Goal: Task Accomplishment & Management: Use online tool/utility

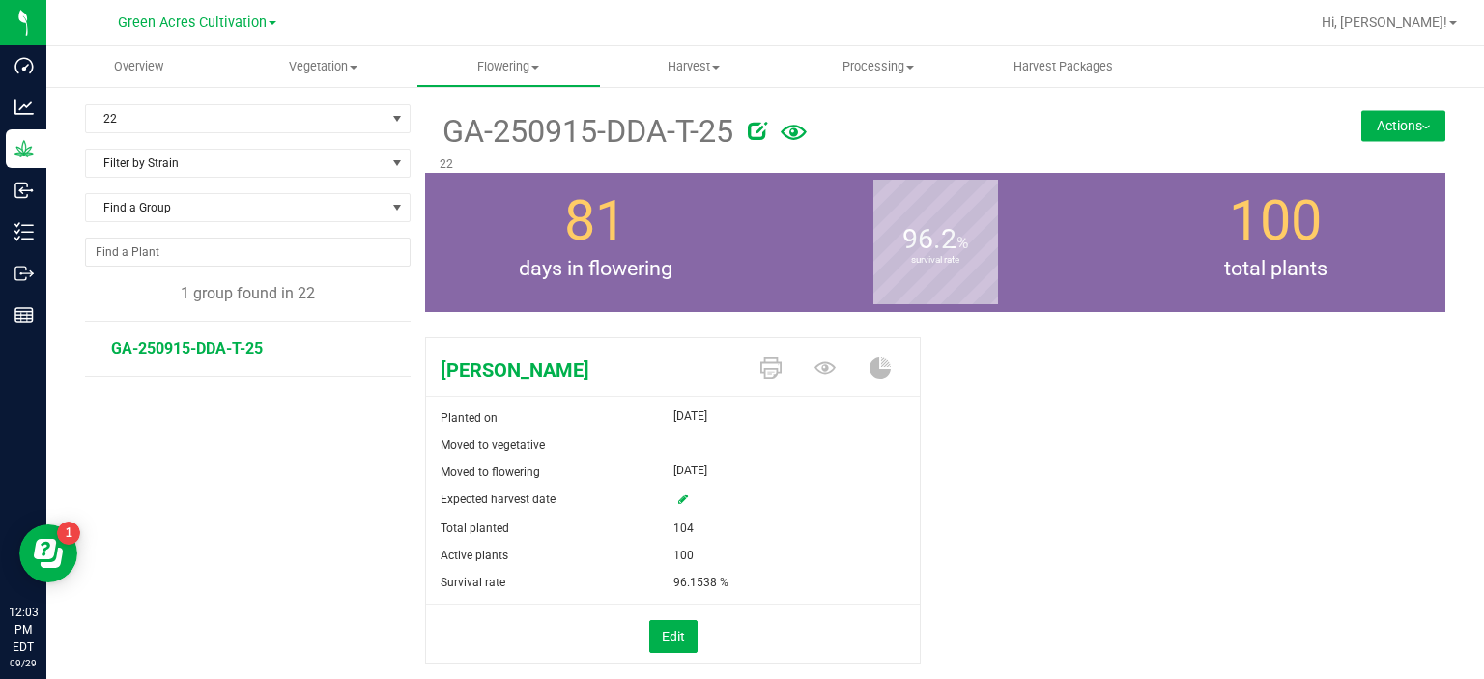
click at [258, 19] on span "Green Acres Cultivation" at bounding box center [192, 22] width 149 height 16
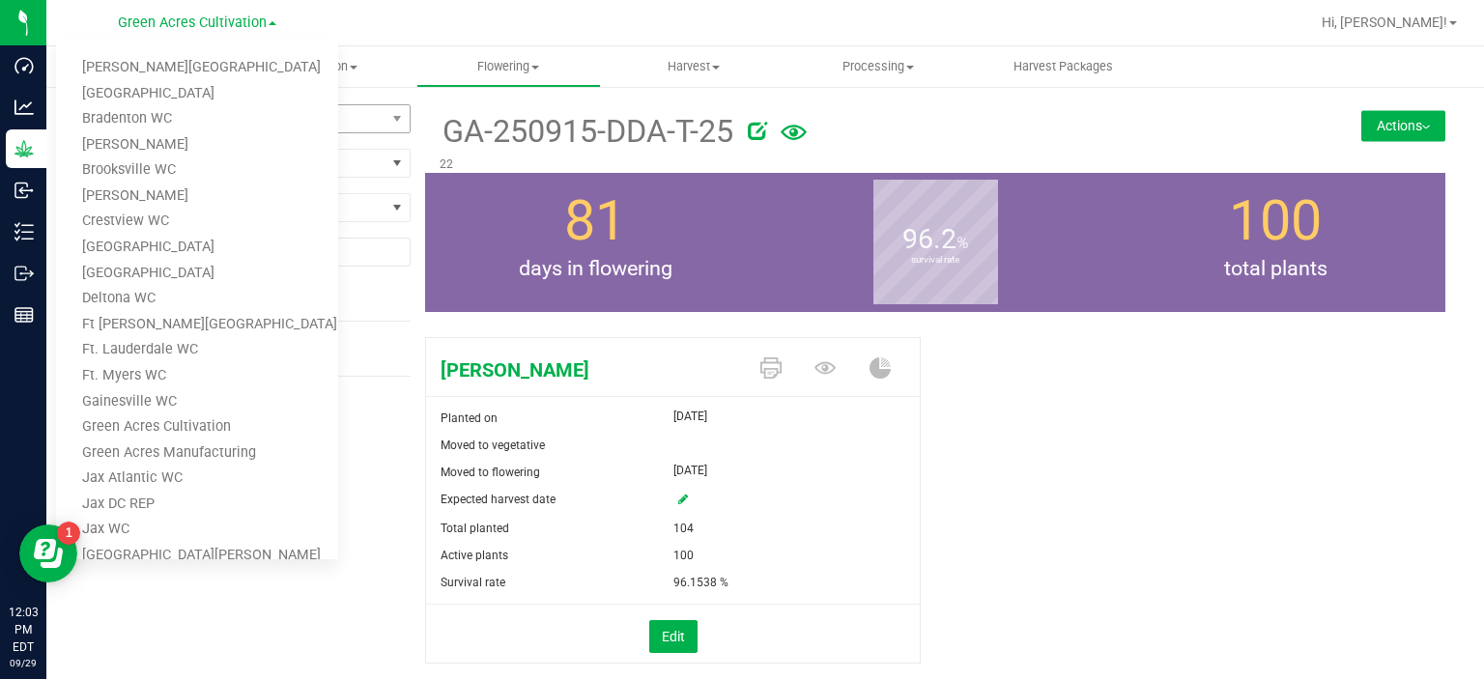
drag, startPoint x: 313, startPoint y: 141, endPoint x: 328, endPoint y: 127, distance: 21.2
click at [331, 128] on ul "[PERSON_NAME][GEOGRAPHIC_DATA] [PERSON_NAME][GEOGRAPHIC_DATA] WC [GEOGRAPHIC_DA…" at bounding box center [197, 299] width 282 height 522
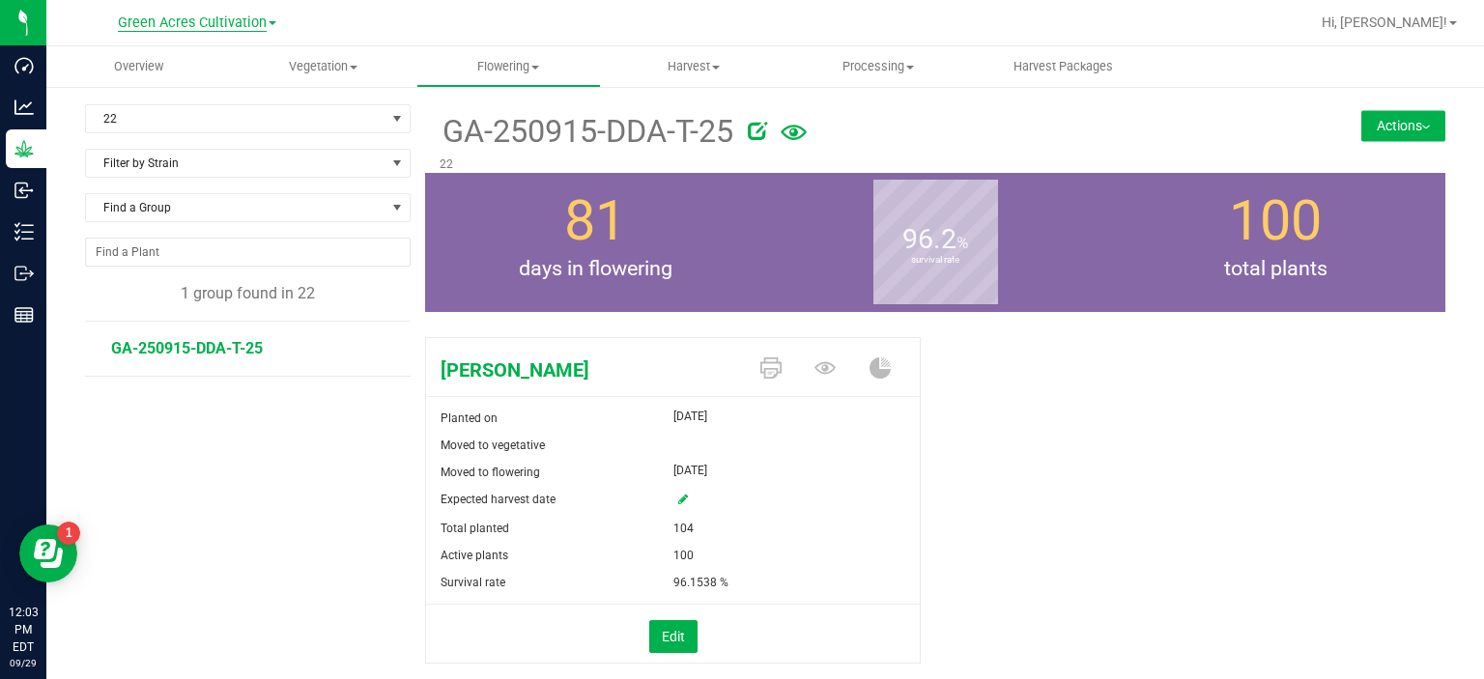
click at [245, 30] on span "Green Acres Cultivation" at bounding box center [192, 22] width 149 height 17
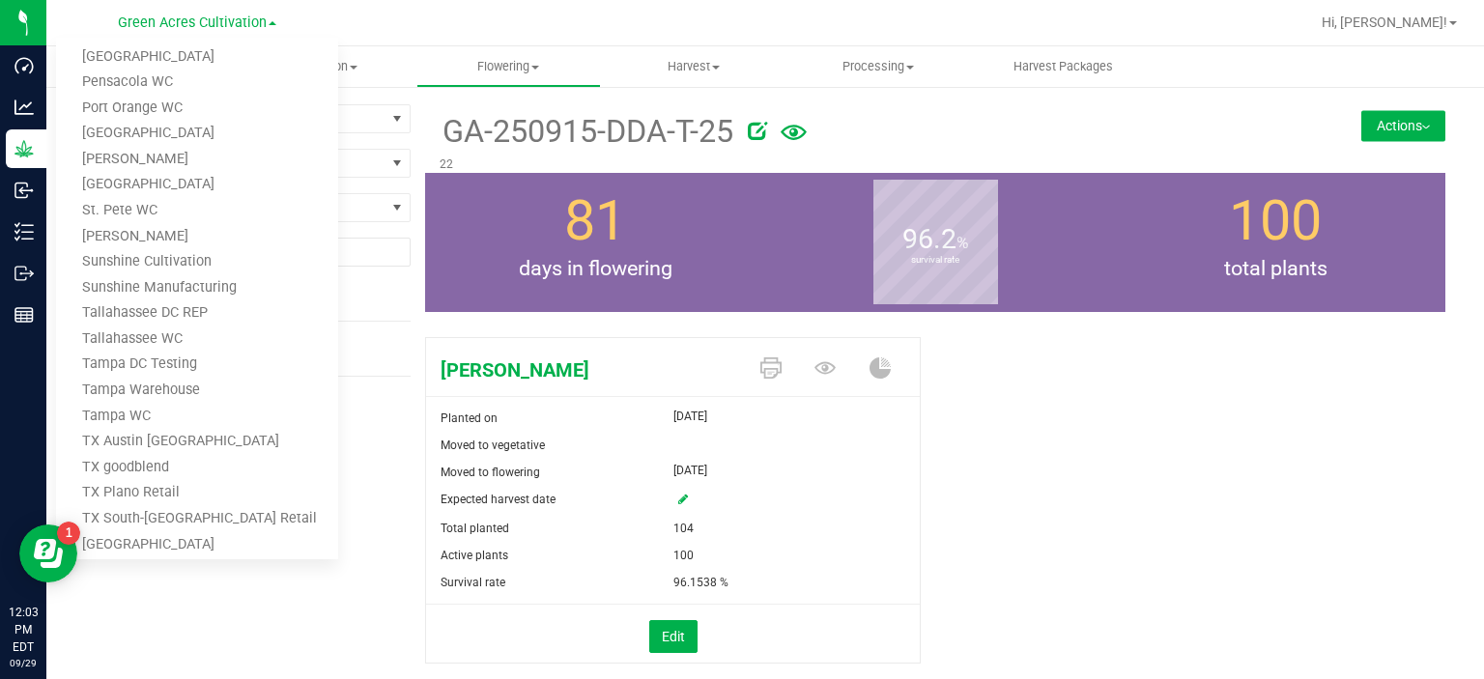
scroll to position [1023, 0]
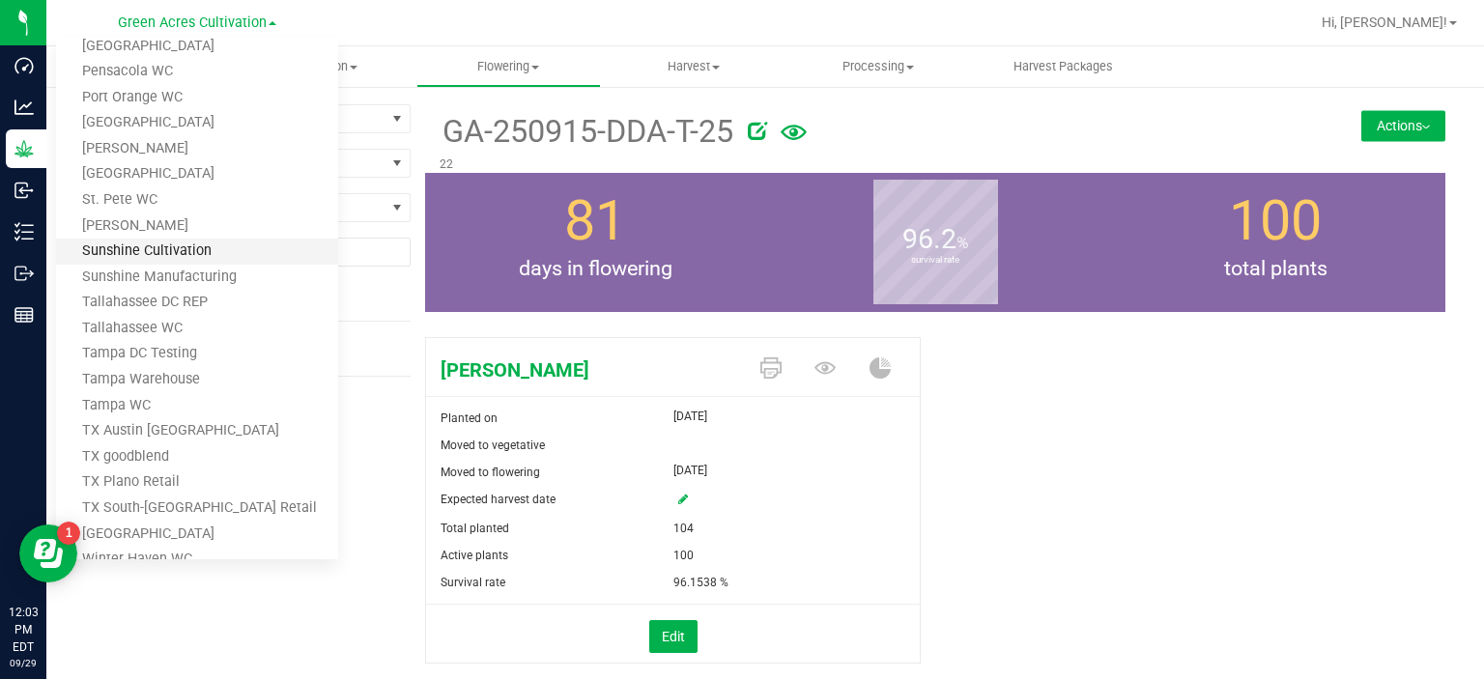
click at [253, 254] on link "Sunshine Cultivation" at bounding box center [197, 252] width 282 height 26
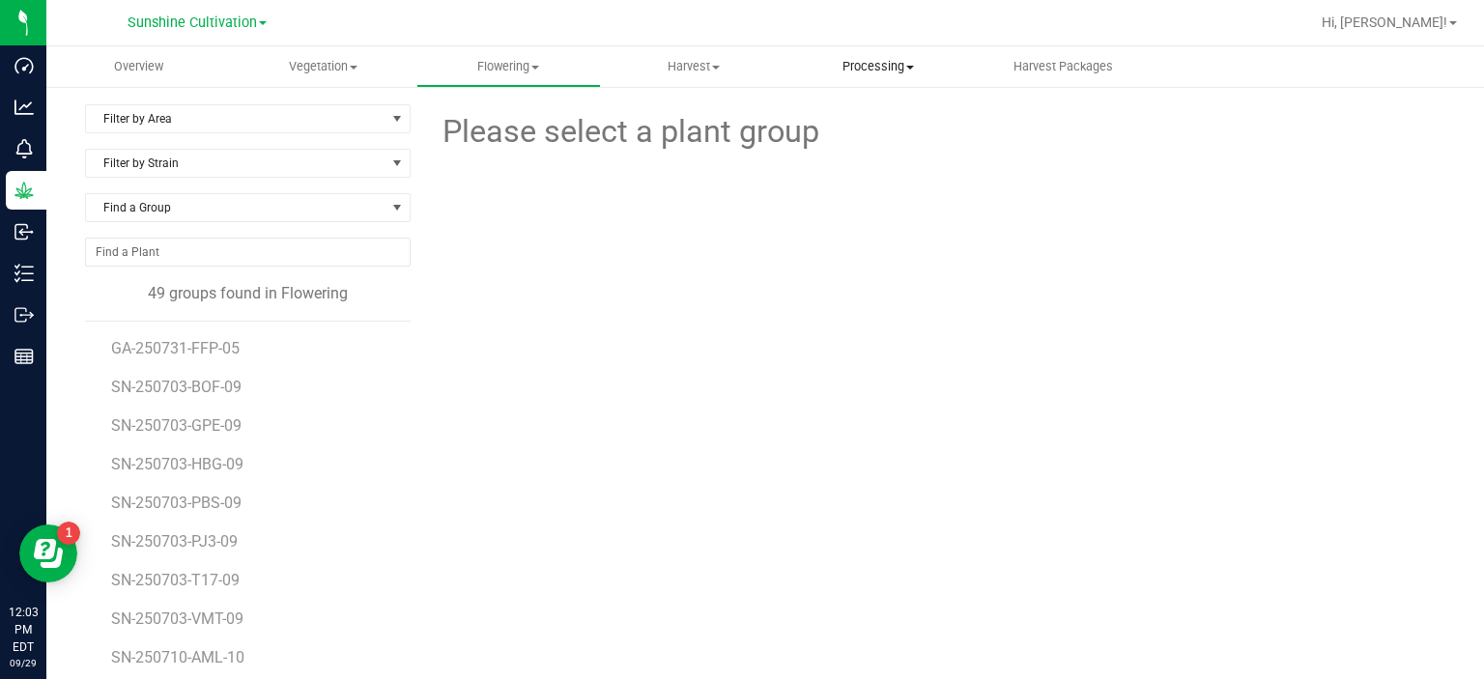
click at [865, 74] on span "Processing" at bounding box center [877, 66] width 183 height 17
click at [877, 124] on span "Processing harvests" at bounding box center [874, 116] width 179 height 16
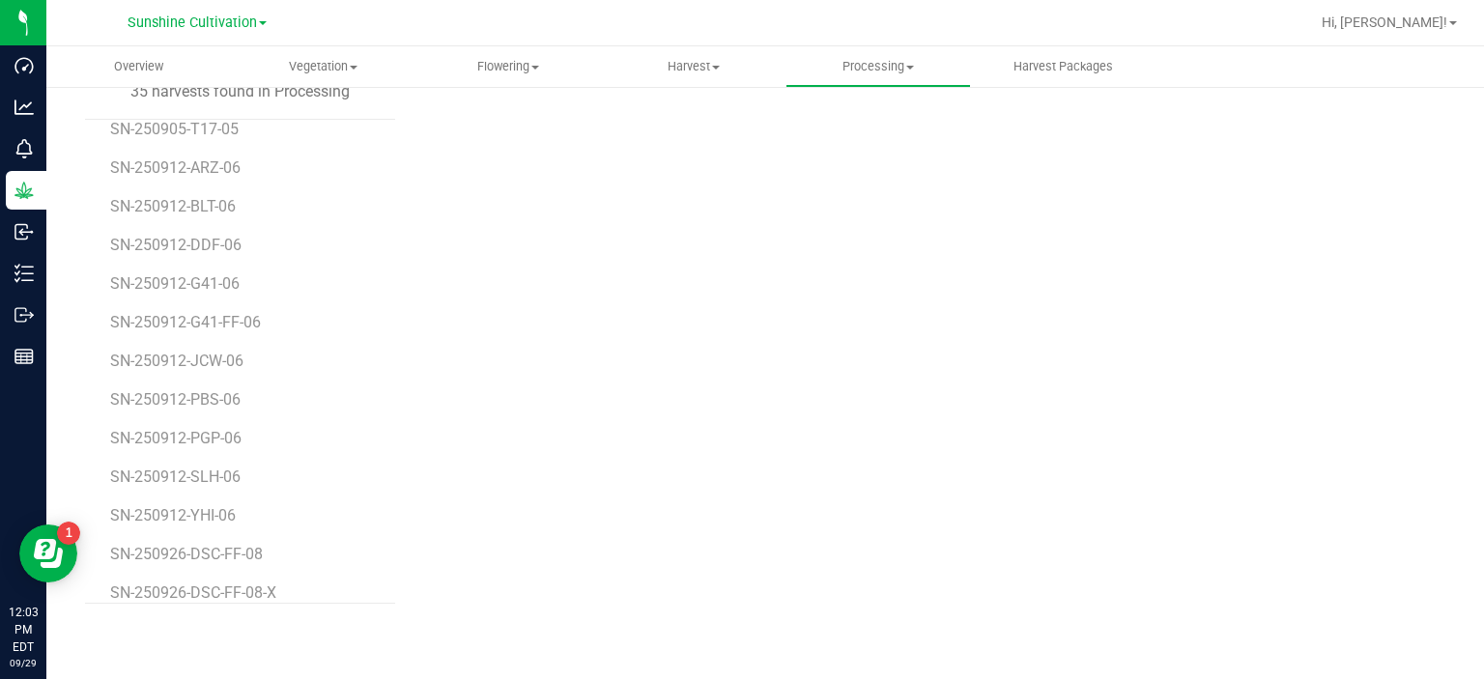
scroll to position [885, 0]
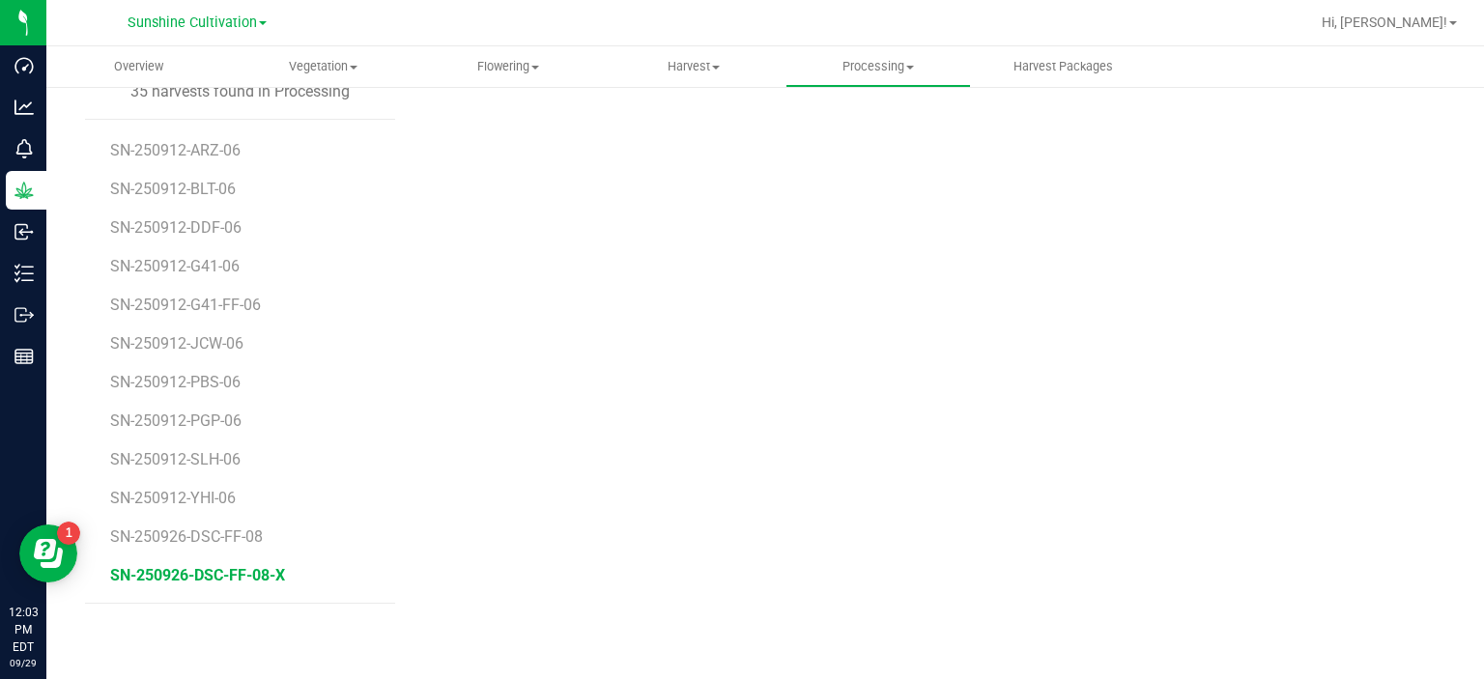
click at [255, 574] on span "SN-250926-DSC-FF-08-X" at bounding box center [197, 575] width 175 height 18
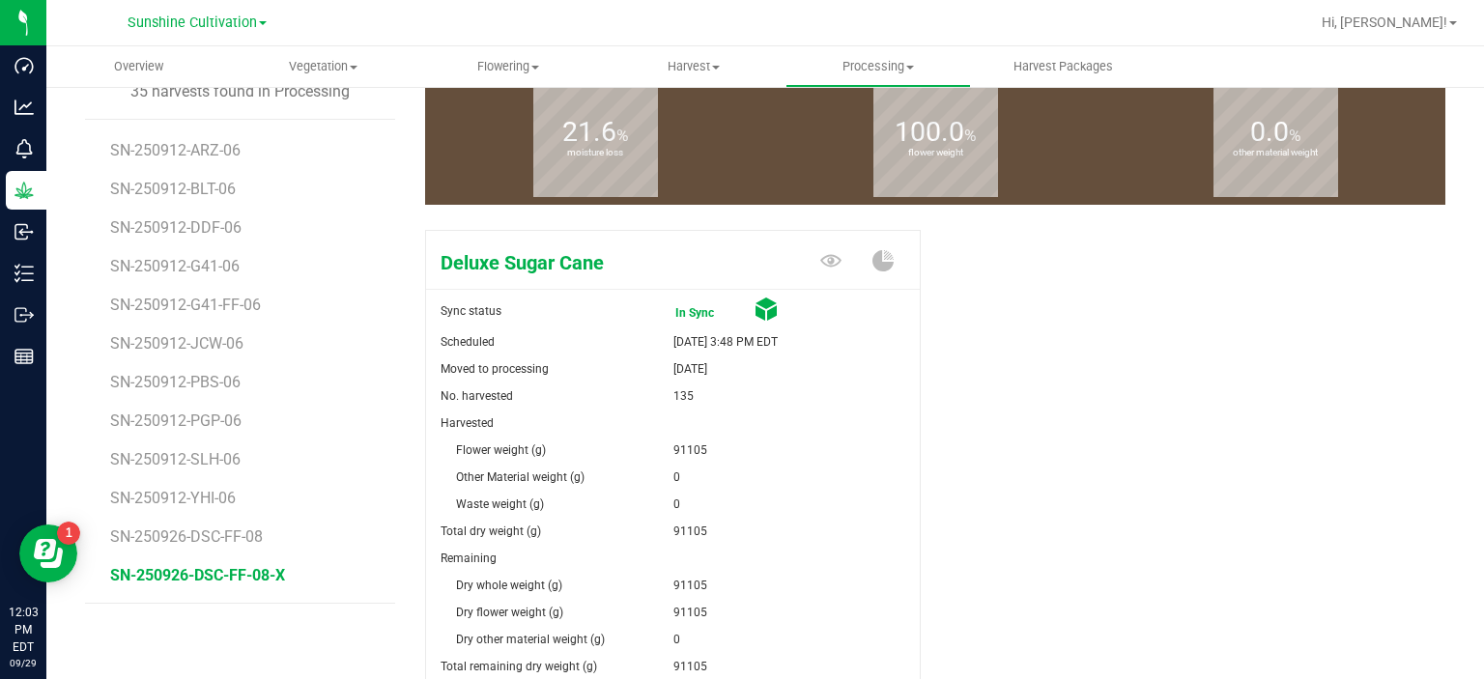
click at [1038, 434] on div "Deluxe Sugar Cane Sync status In Sync Scheduled [DATE] 3:48 PM EDT Moved to pro…" at bounding box center [935, 509] width 1020 height 574
